Goal: Information Seeking & Learning: Learn about a topic

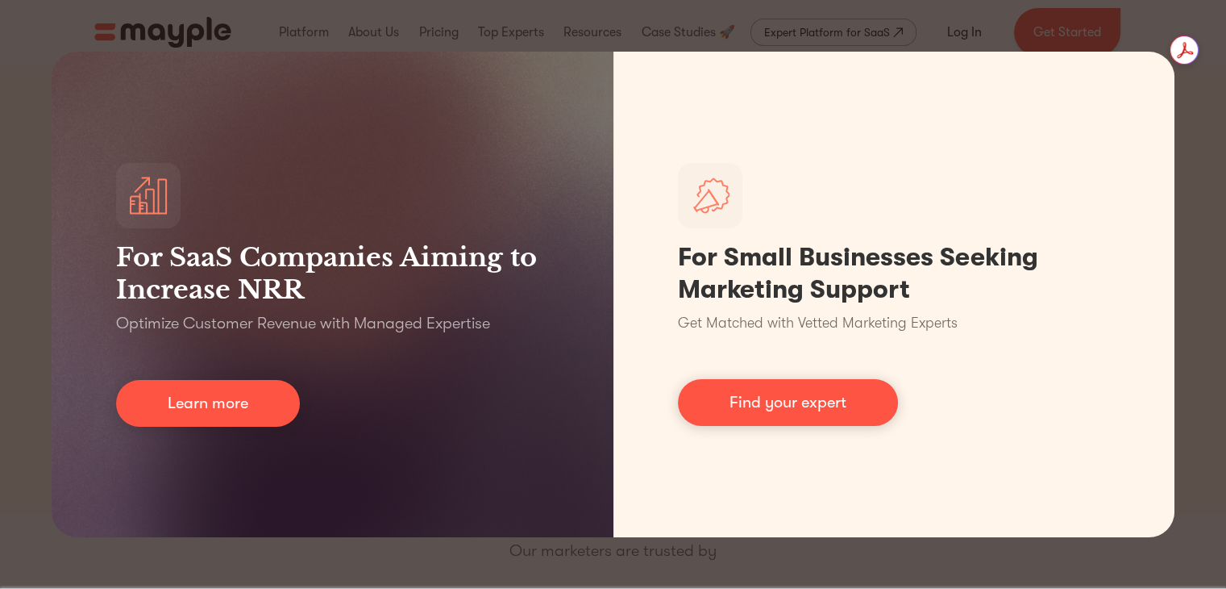
click at [769, 560] on div "For SaaS Companies Aiming to Increase NRR Optimize Customer Revenue with Manage…" at bounding box center [613, 294] width 1226 height 589
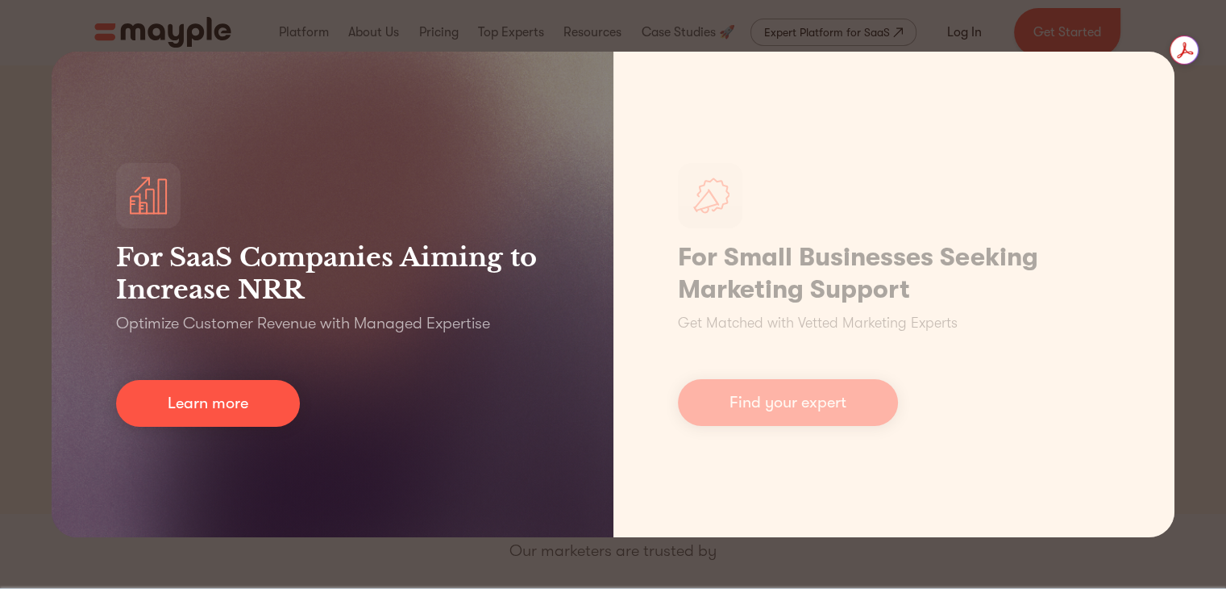
click at [153, 235] on div "For SaaS Companies Aiming to Increase NRR Optimize Customer Revenue with Manage…" at bounding box center [333, 294] width 562 height 485
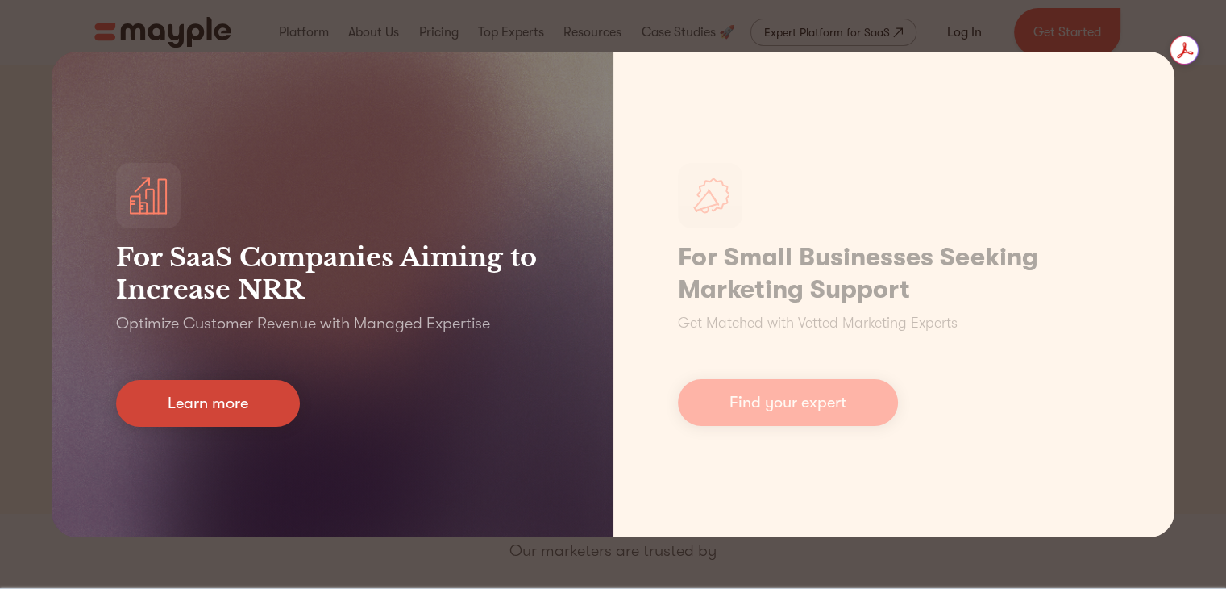
click at [162, 402] on link "Learn more" at bounding box center [208, 403] width 184 height 47
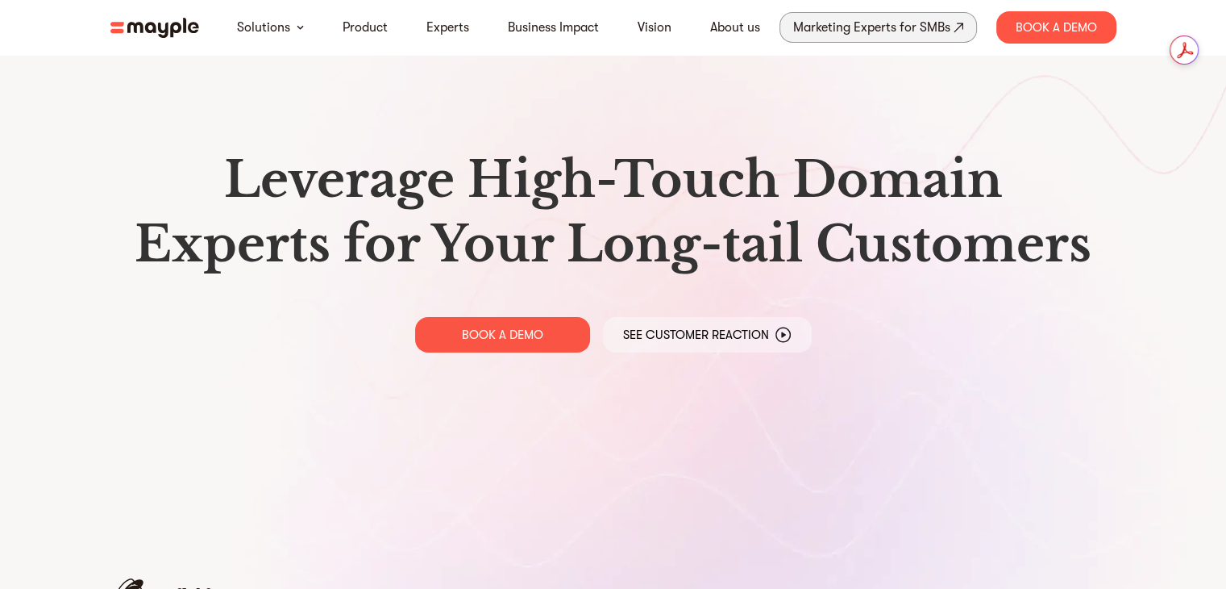
click at [915, 29] on div "Marketing Experts for SMBs" at bounding box center [871, 27] width 157 height 23
